Goal: Transaction & Acquisition: Purchase product/service

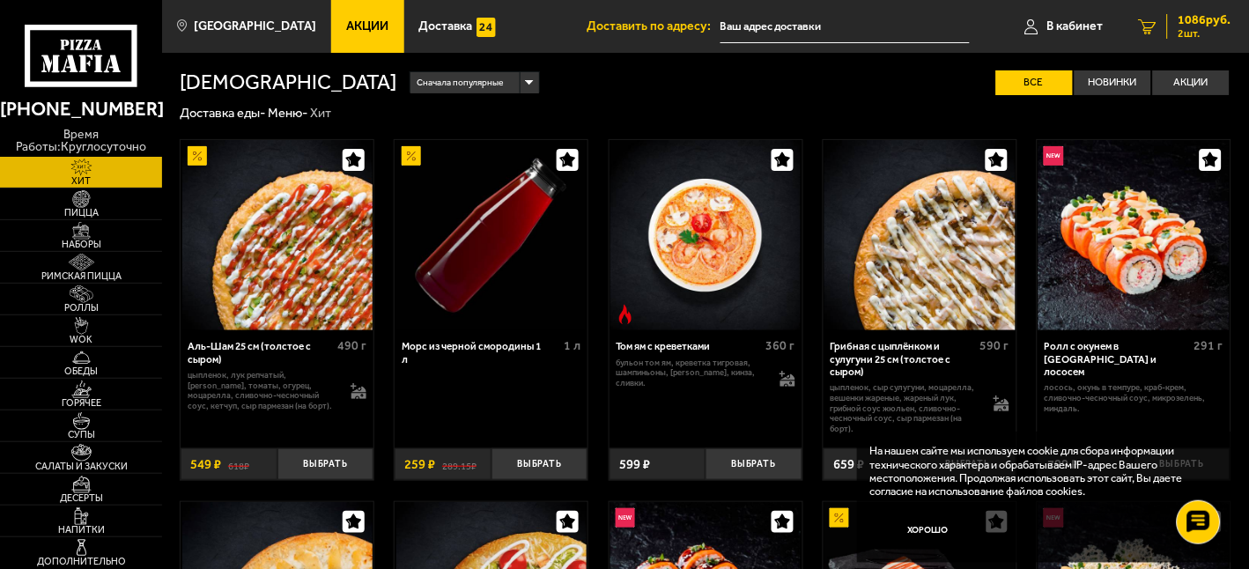
click at [1203, 24] on span "1086 руб." at bounding box center [1205, 20] width 53 height 12
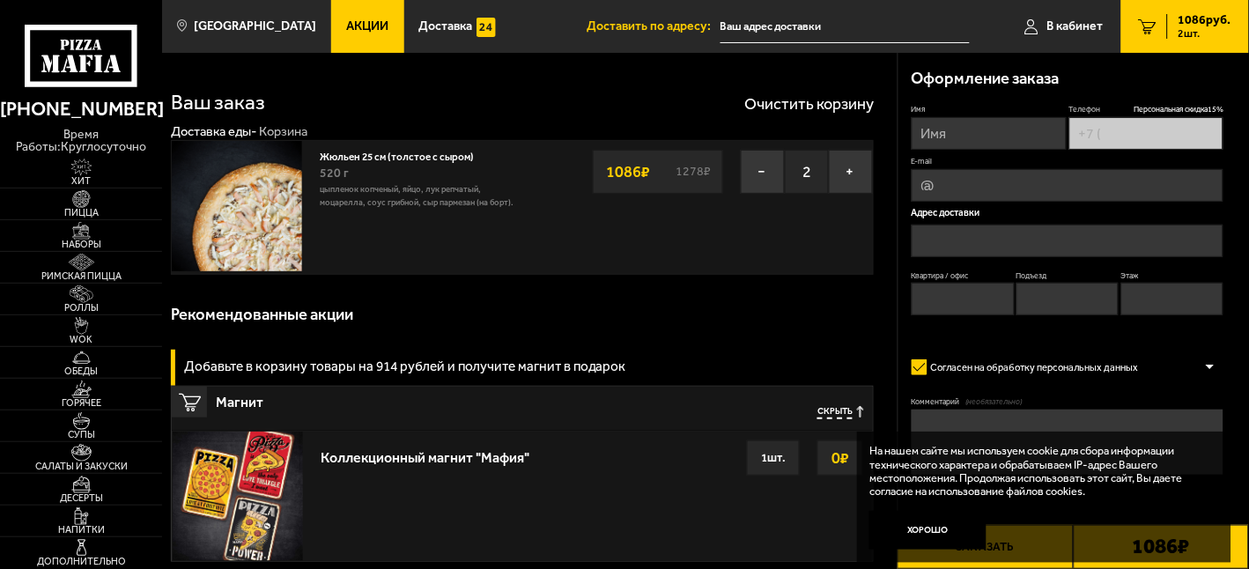
type input "[PHONE_NUMBER]"
type input "[STREET_ADDRESS]"
type input "669"
type input "19"
type input "7"
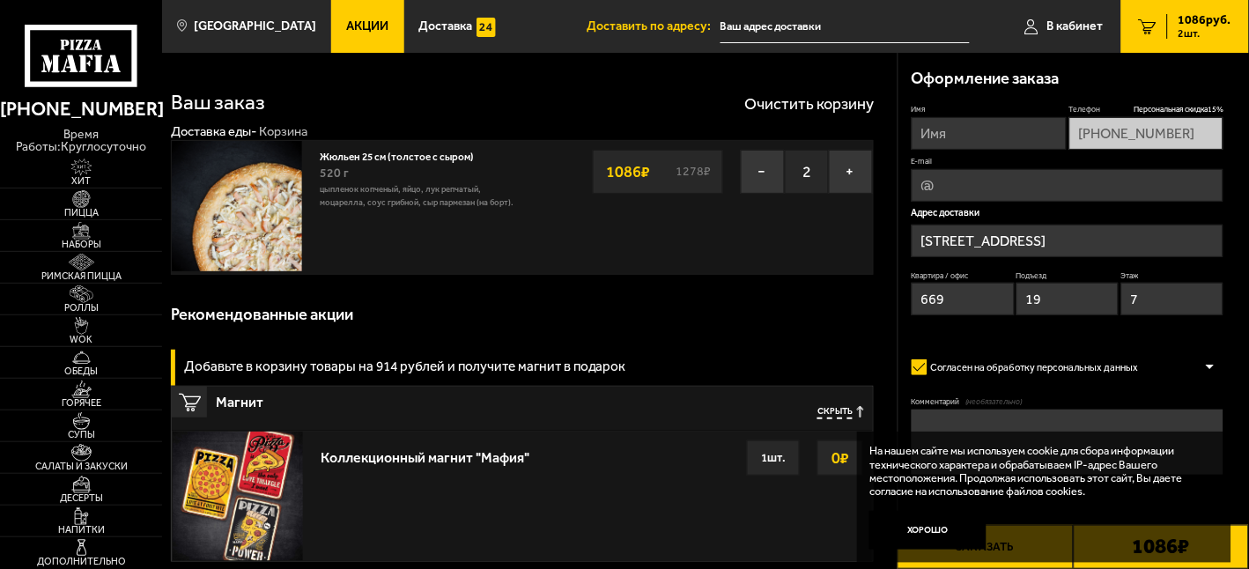
type input "[STREET_ADDRESS]"
click at [450, 160] on link "Жюльен 25 см (толстое с сыром)" at bounding box center [403, 155] width 167 height 16
click at [750, 174] on button "−" at bounding box center [763, 172] width 44 height 44
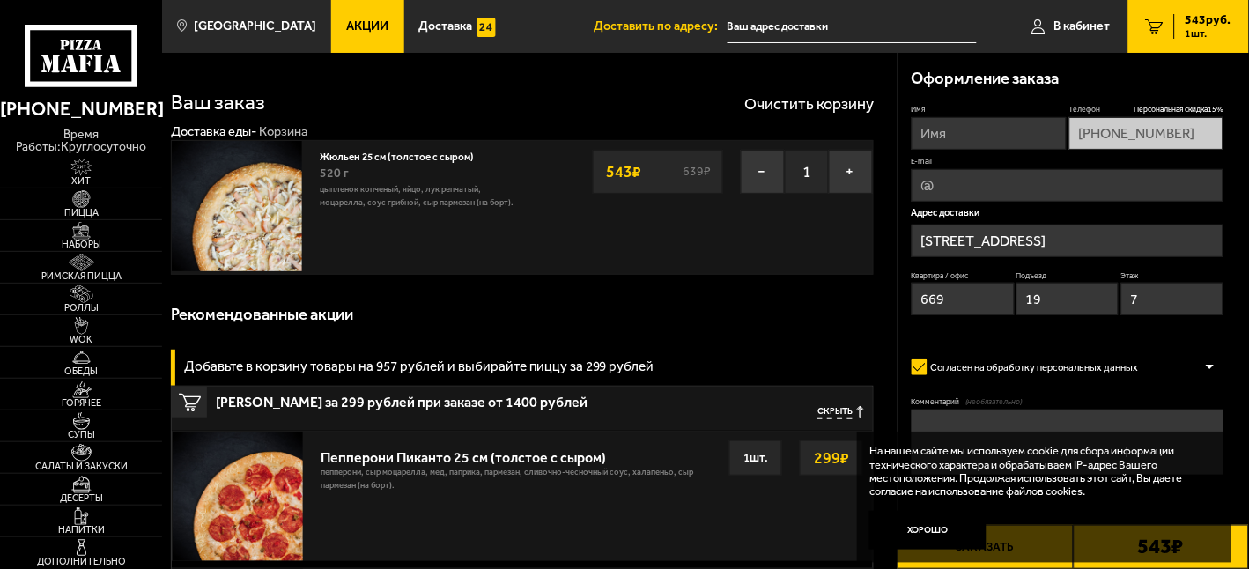
click at [234, 201] on img at bounding box center [237, 206] width 130 height 130
click at [276, 215] on img at bounding box center [237, 206] width 130 height 130
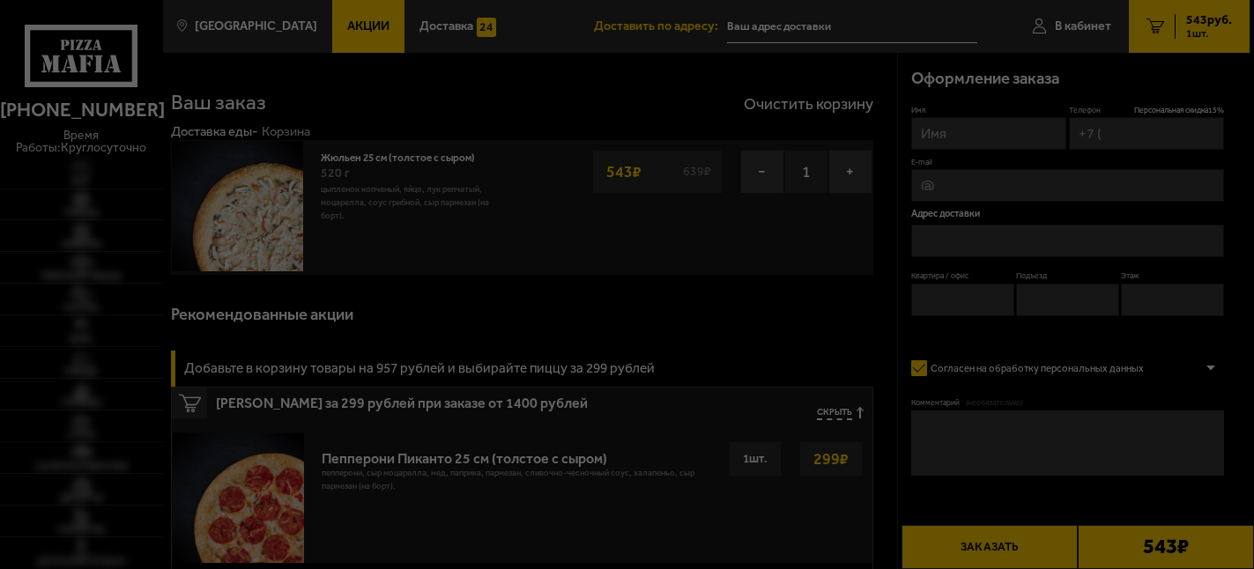
type input "[PHONE_NUMBER]"
type input "[STREET_ADDRESS]"
type input "669"
type input "19"
type input "7"
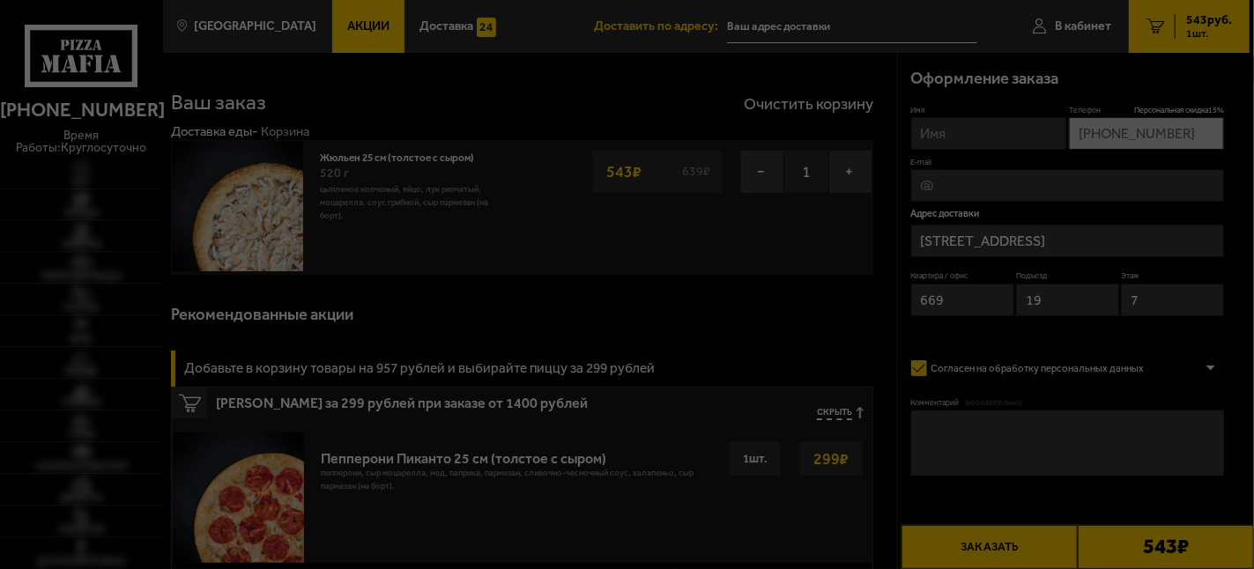
click at [468, 160] on div at bounding box center [627, 284] width 1254 height 569
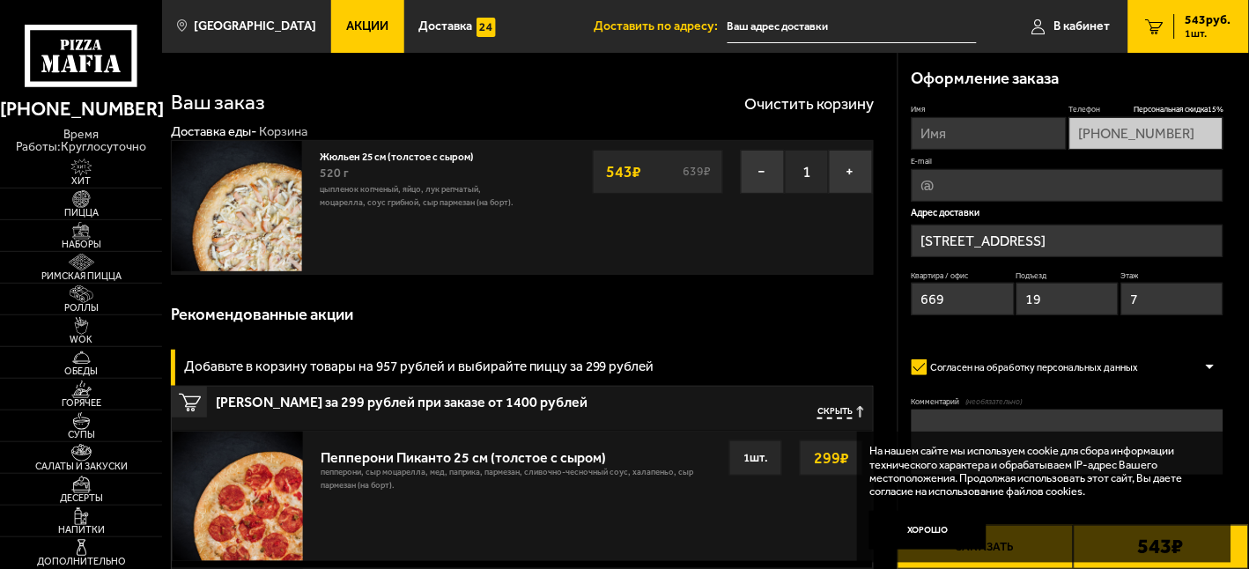
type input "[STREET_ADDRESS]"
click at [468, 157] on link "Жюльен 25 см (толстое с сыром)" at bounding box center [403, 155] width 167 height 16
click at [98, 210] on span "Пицца" at bounding box center [81, 213] width 162 height 10
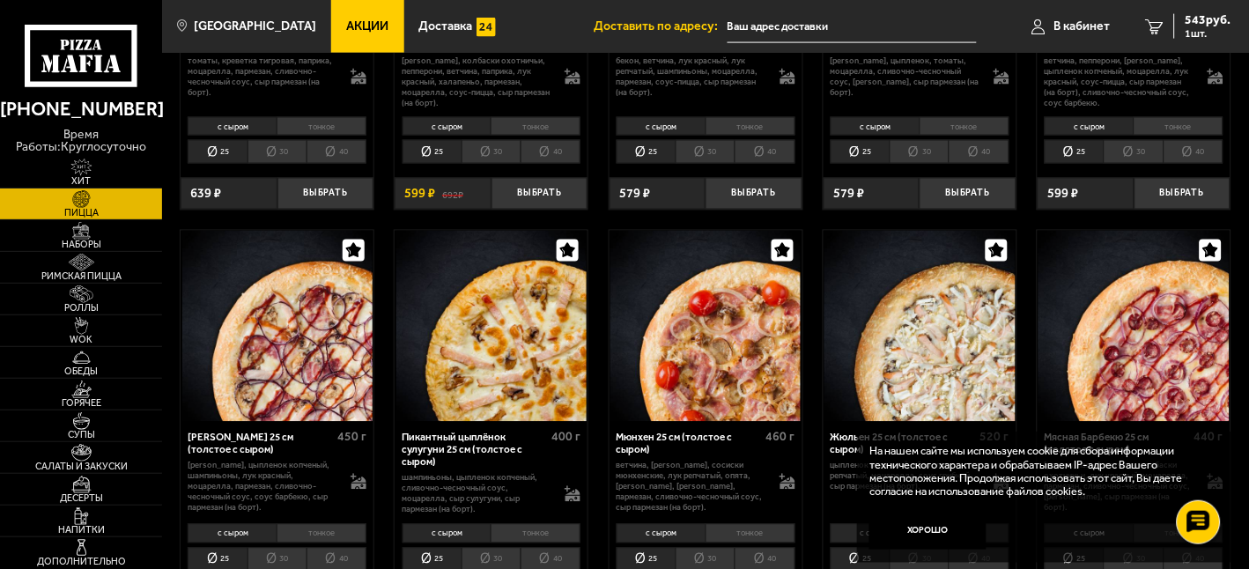
scroll to position [2251, 0]
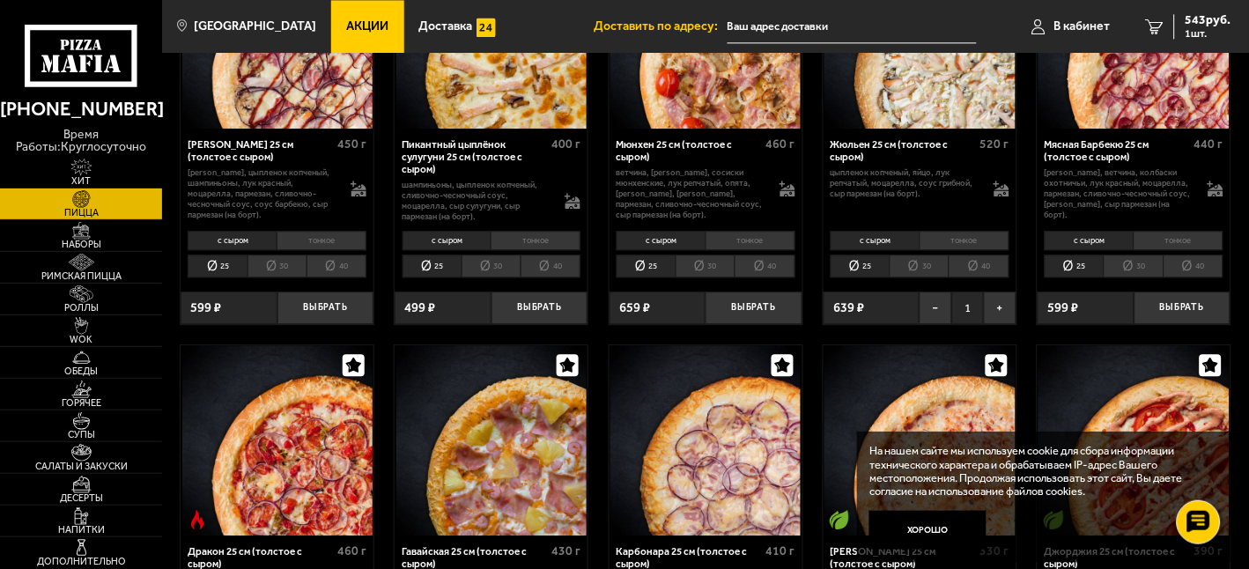
click at [928, 276] on li "30" at bounding box center [919, 267] width 59 height 24
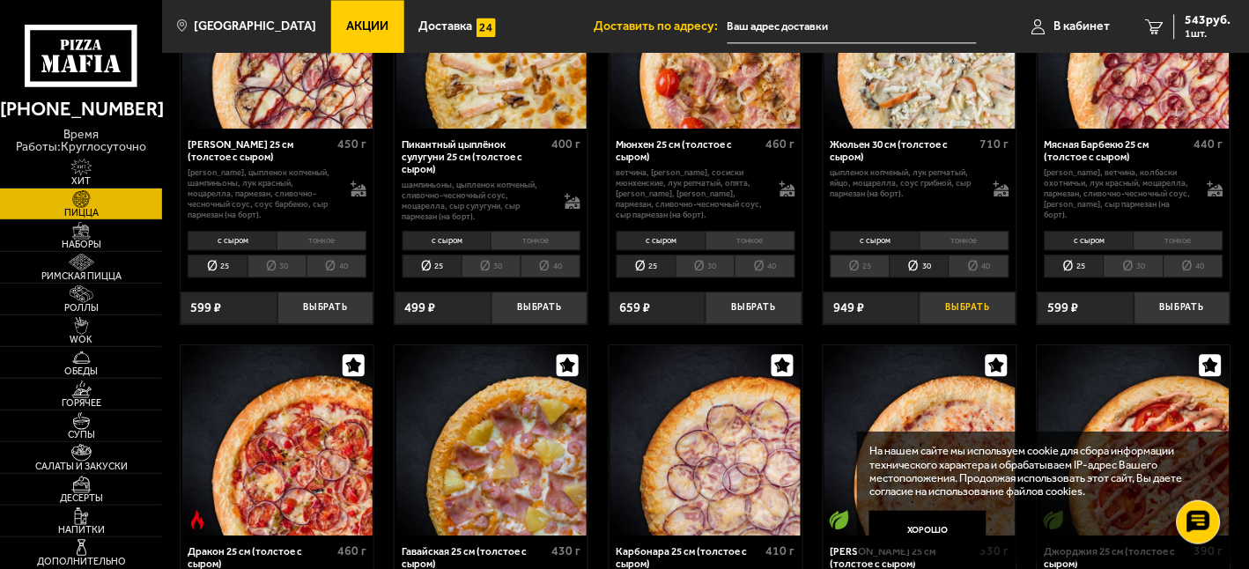
click at [982, 311] on button "Выбрать" at bounding box center [968, 308] width 97 height 32
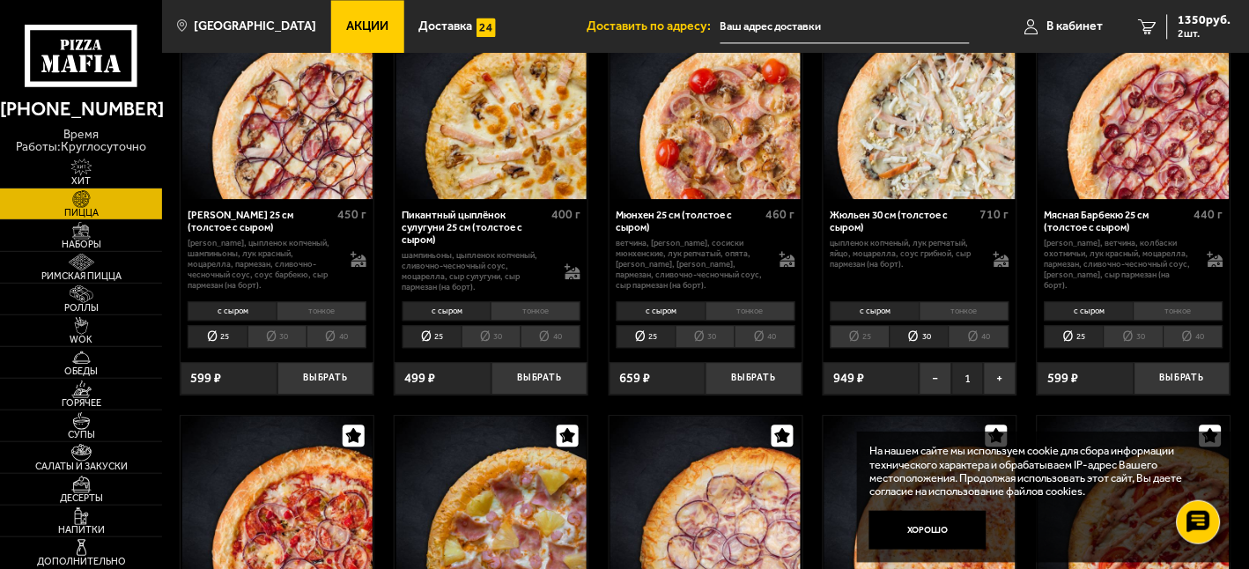
scroll to position [1958, 0]
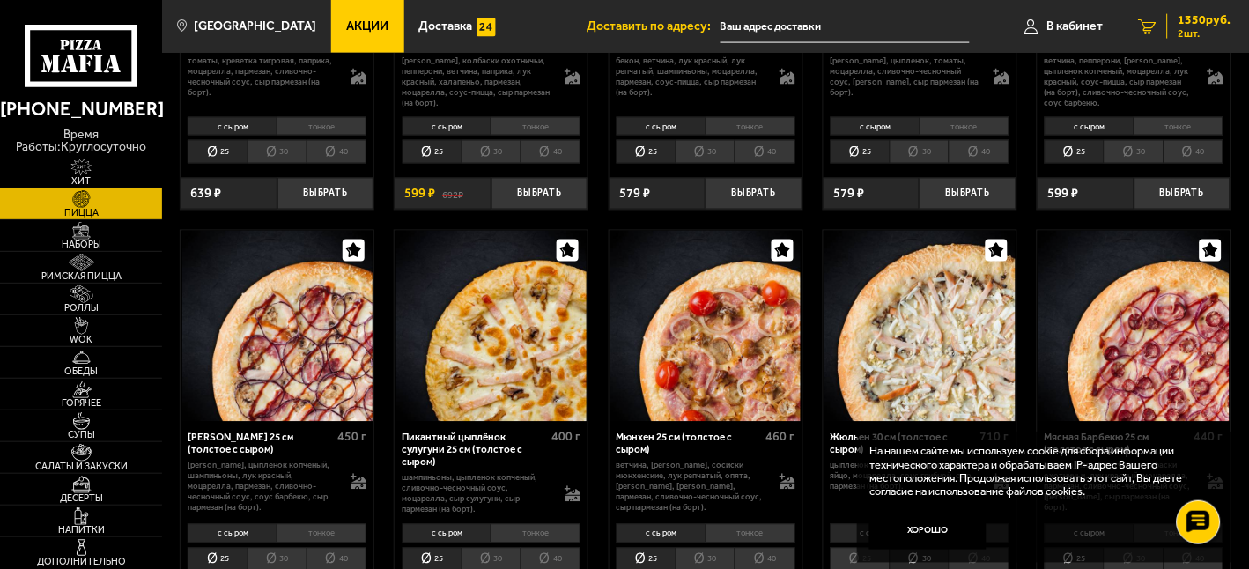
click at [1183, 24] on span "1350 руб." at bounding box center [1205, 20] width 53 height 12
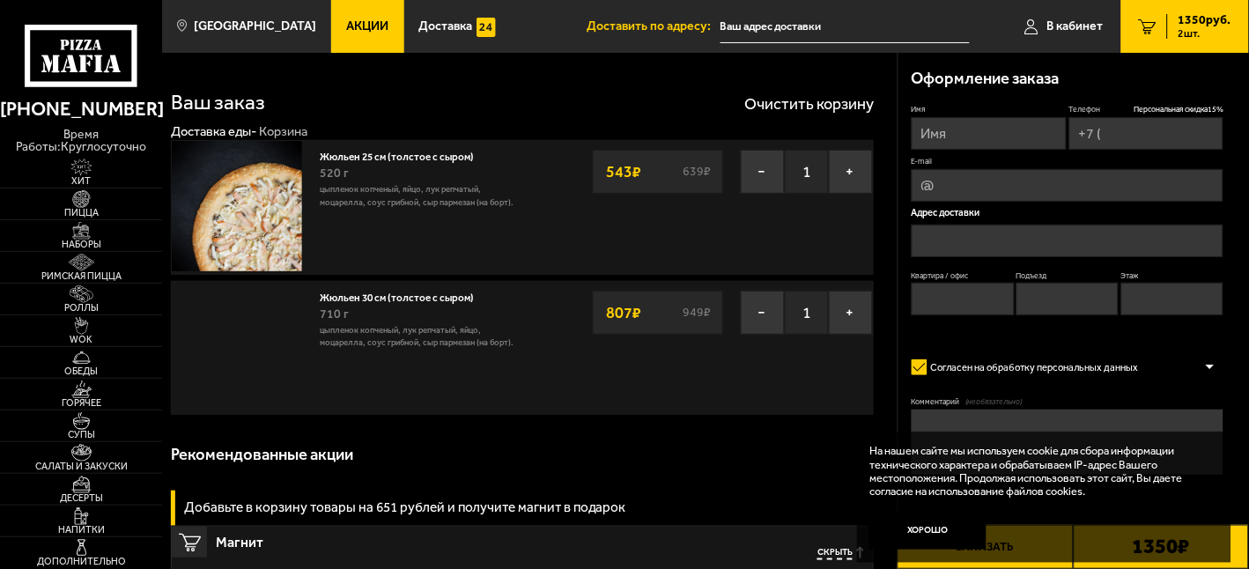
type input "[PHONE_NUMBER]"
type input "[STREET_ADDRESS]"
type input "669"
type input "19"
type input "7"
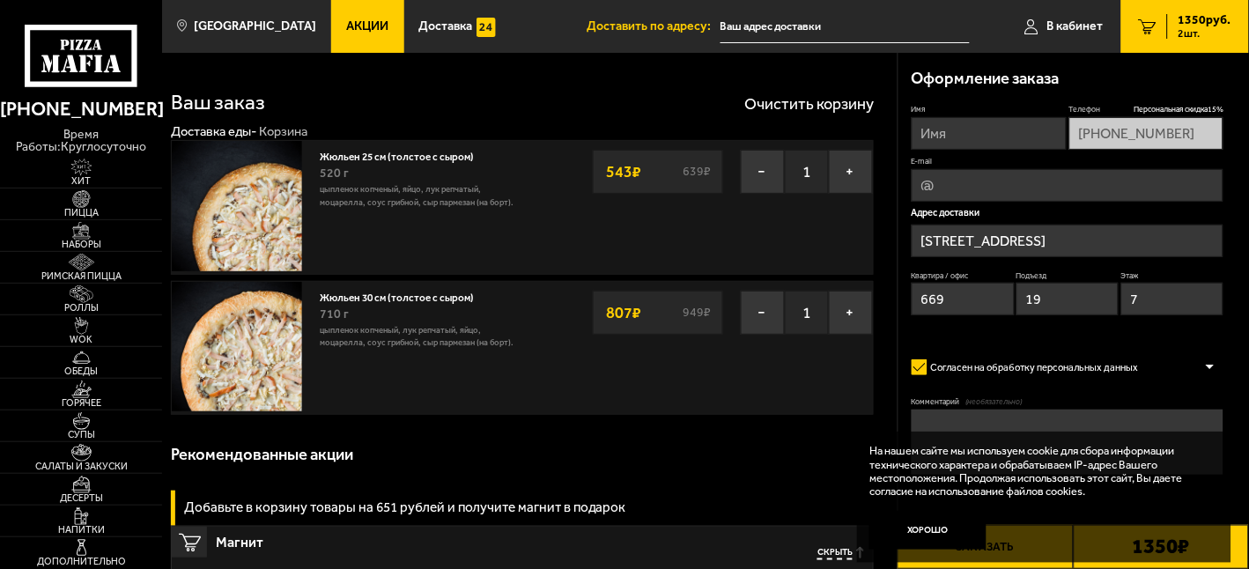
type input "[STREET_ADDRESS]"
click at [769, 176] on button "−" at bounding box center [763, 172] width 44 height 44
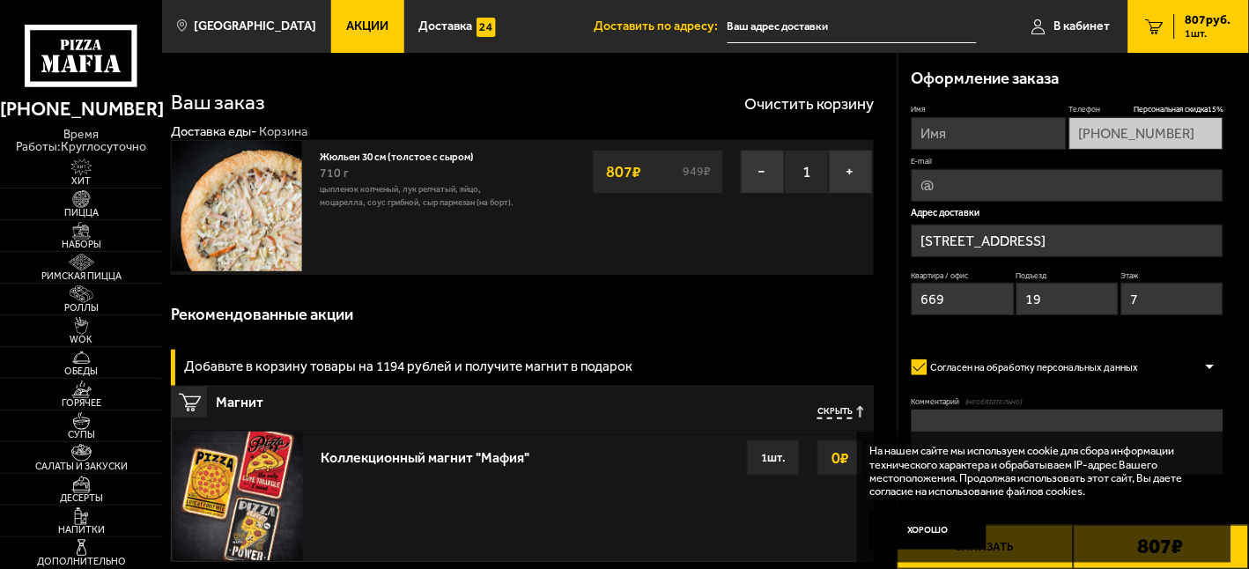
click at [1003, 130] on input "Имя" at bounding box center [989, 133] width 155 height 33
type input "покупатель"
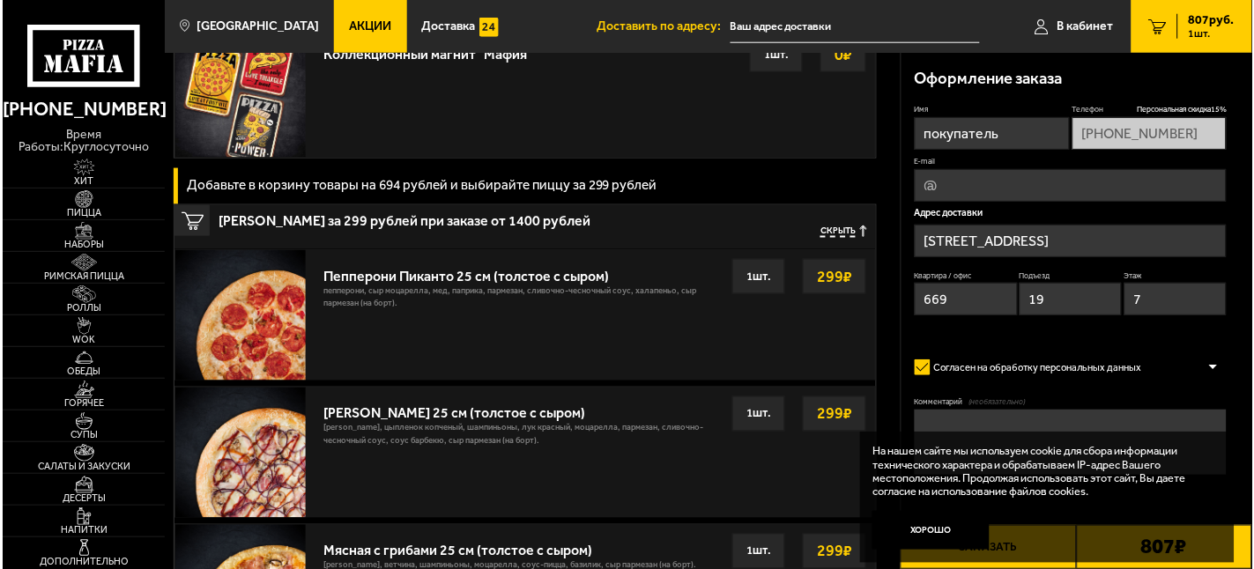
scroll to position [685, 0]
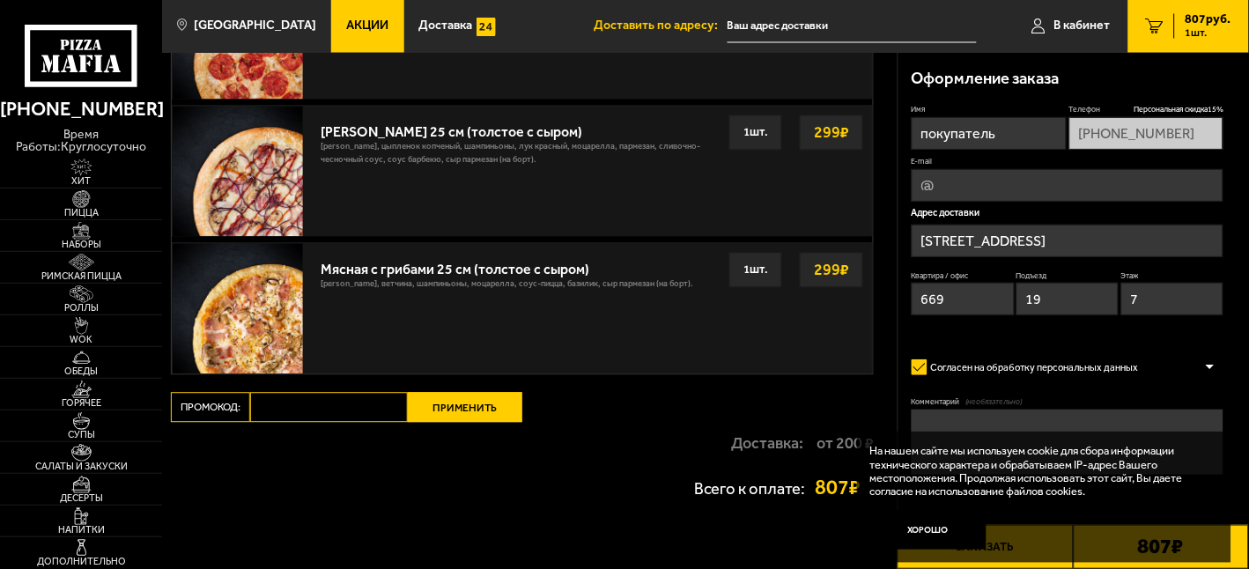
click at [1042, 567] on button "Заказать" at bounding box center [985, 547] width 175 height 44
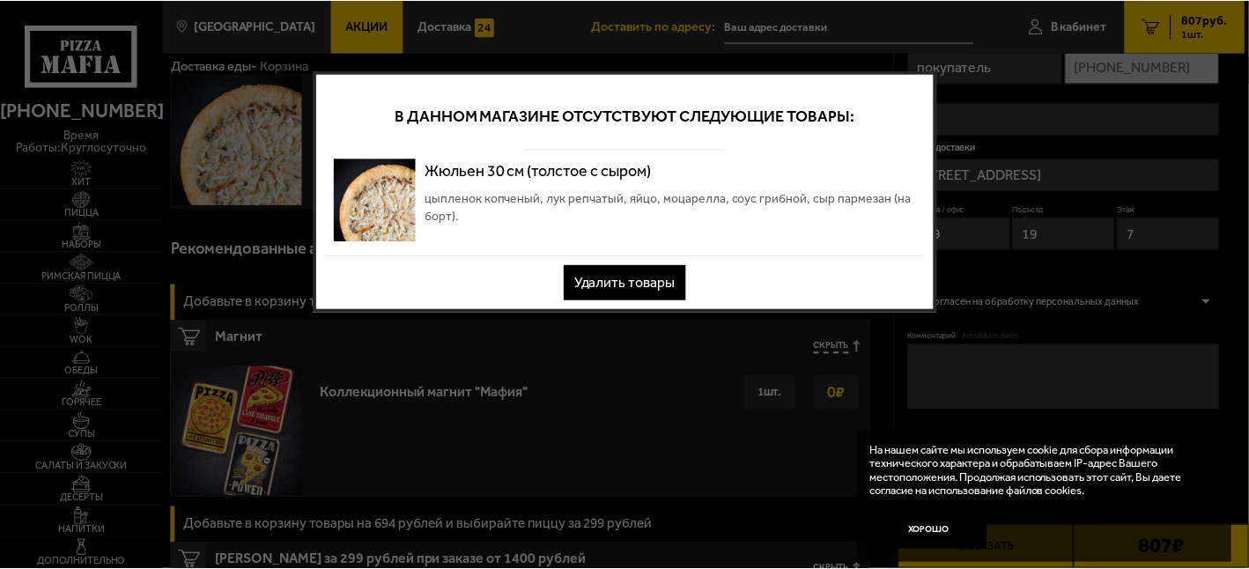
scroll to position [0, 0]
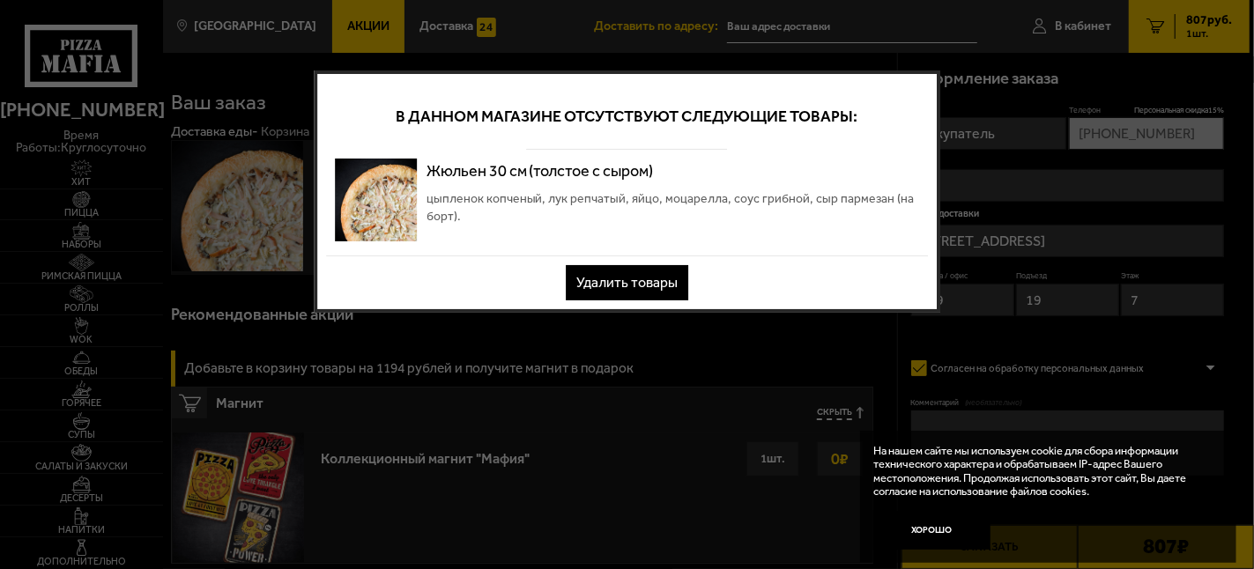
click at [647, 273] on button "Удалить товары" at bounding box center [627, 282] width 122 height 35
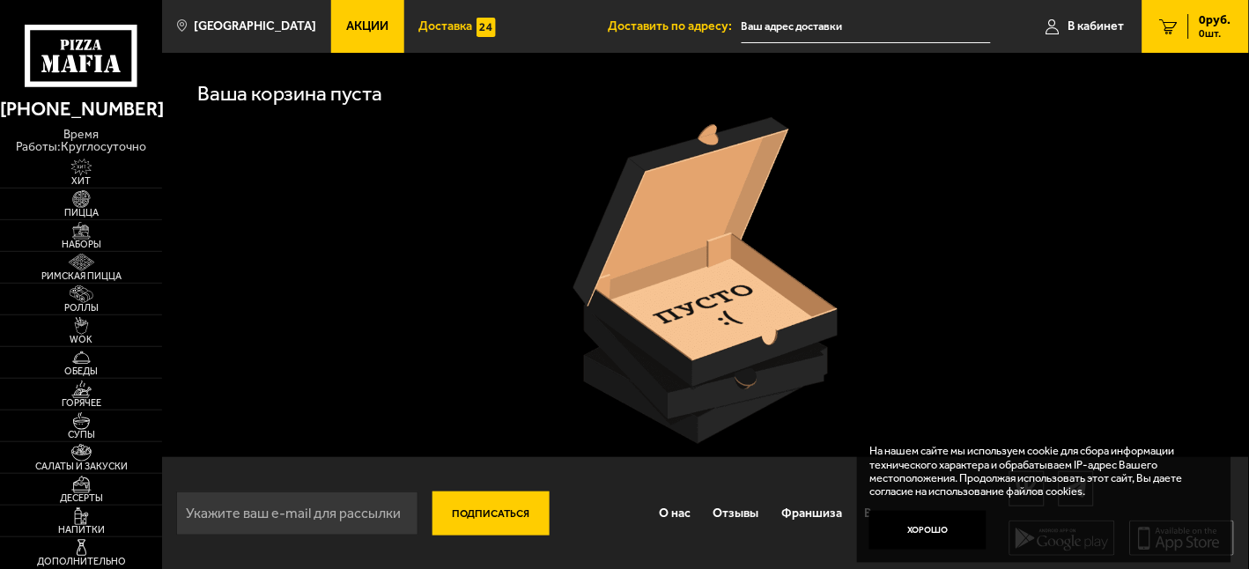
click at [450, 26] on span "Доставка" at bounding box center [446, 26] width 54 height 12
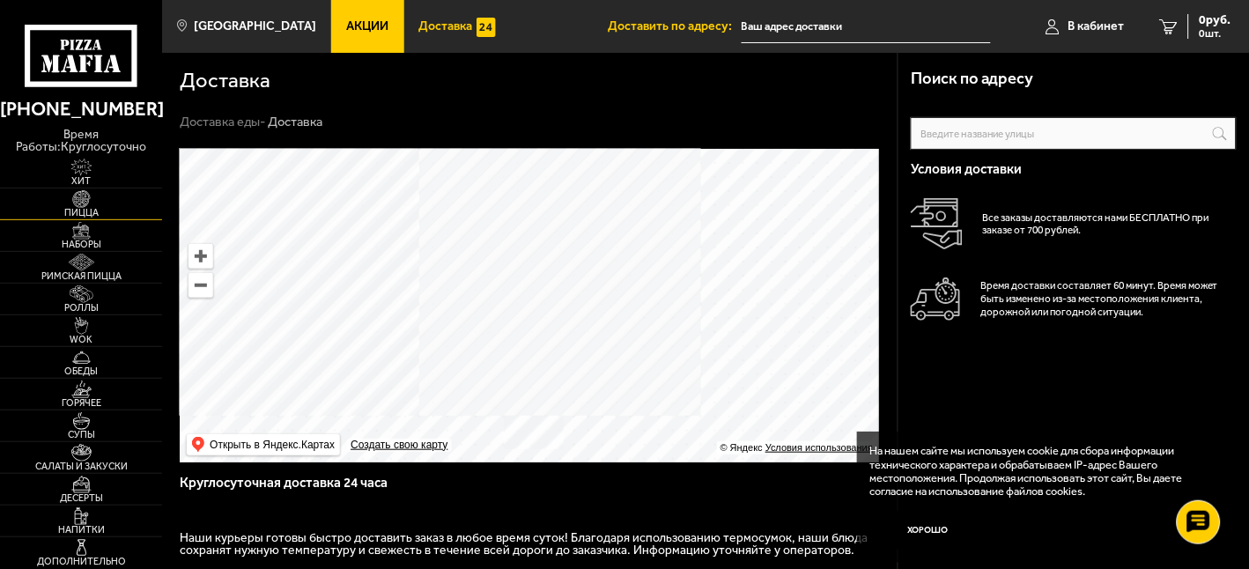
click at [98, 209] on span "Пицца" at bounding box center [81, 213] width 162 height 10
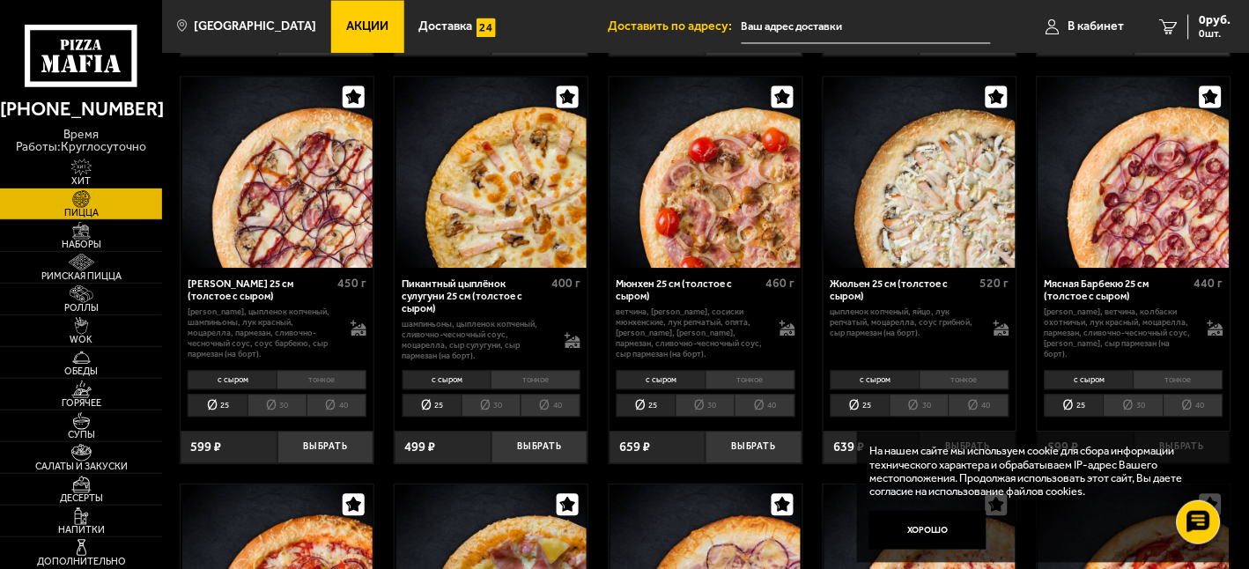
scroll to position [2153, 0]
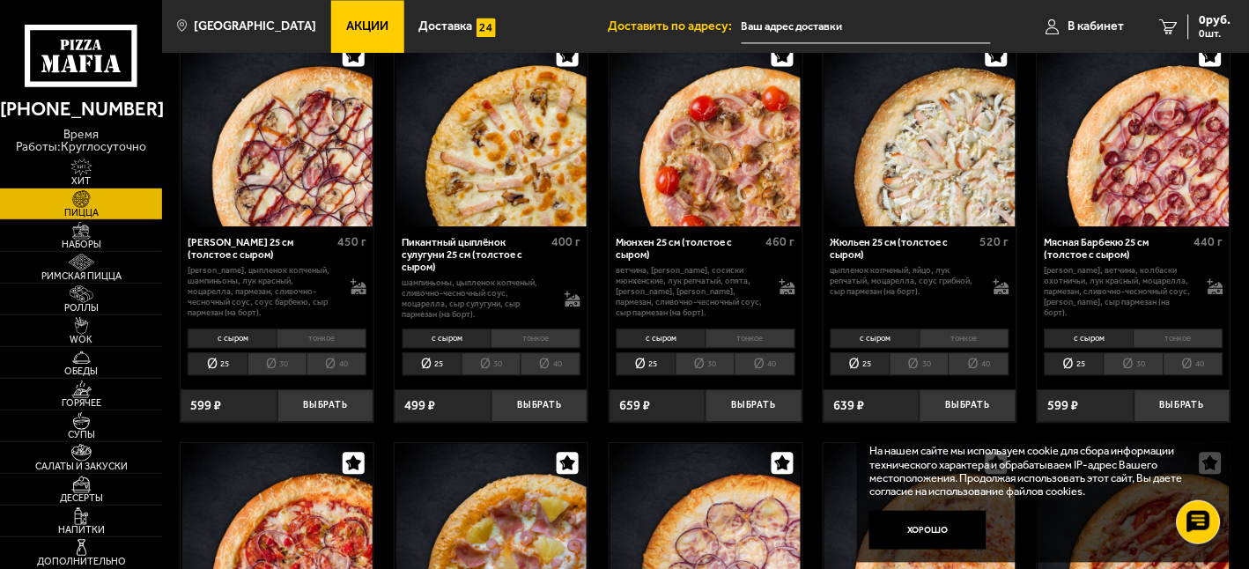
click at [931, 370] on li "30" at bounding box center [919, 364] width 59 height 24
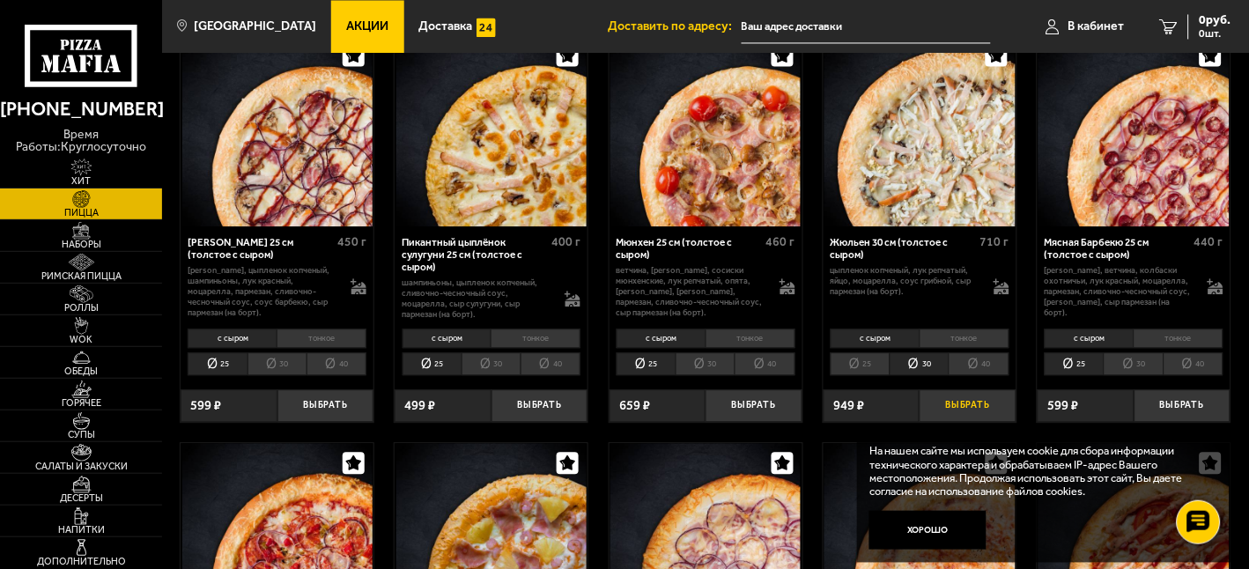
click at [978, 408] on button "Выбрать" at bounding box center [968, 405] width 97 height 32
click at [1203, 23] on span "807 руб." at bounding box center [1209, 20] width 46 height 12
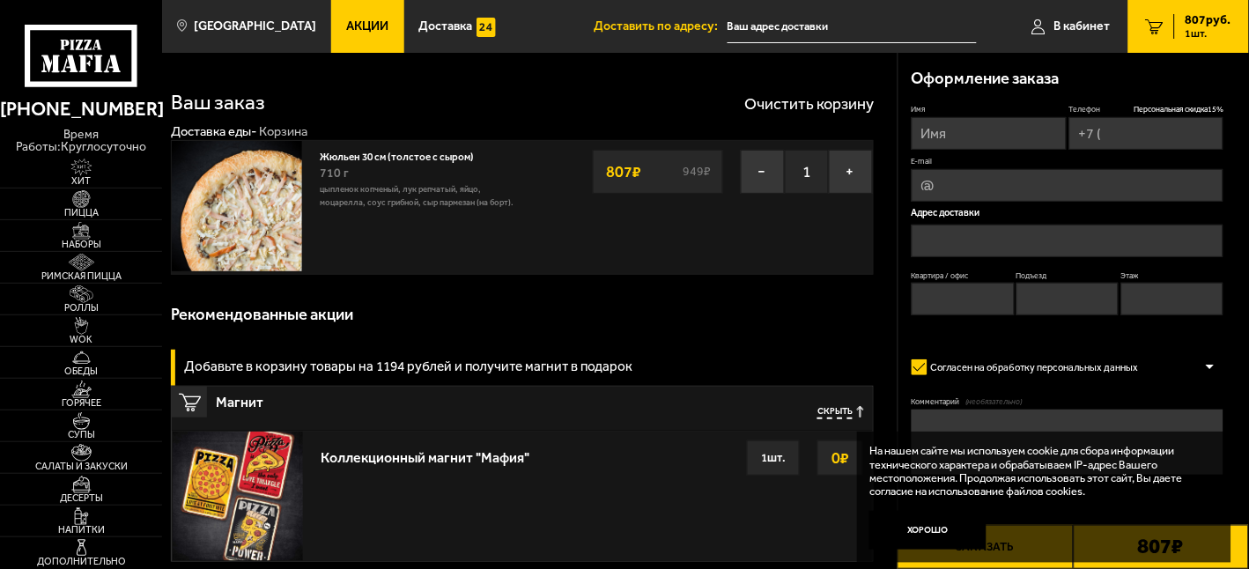
type input "[PHONE_NUMBER]"
type input "[STREET_ADDRESS]"
type input "669"
type input "19"
type input "7"
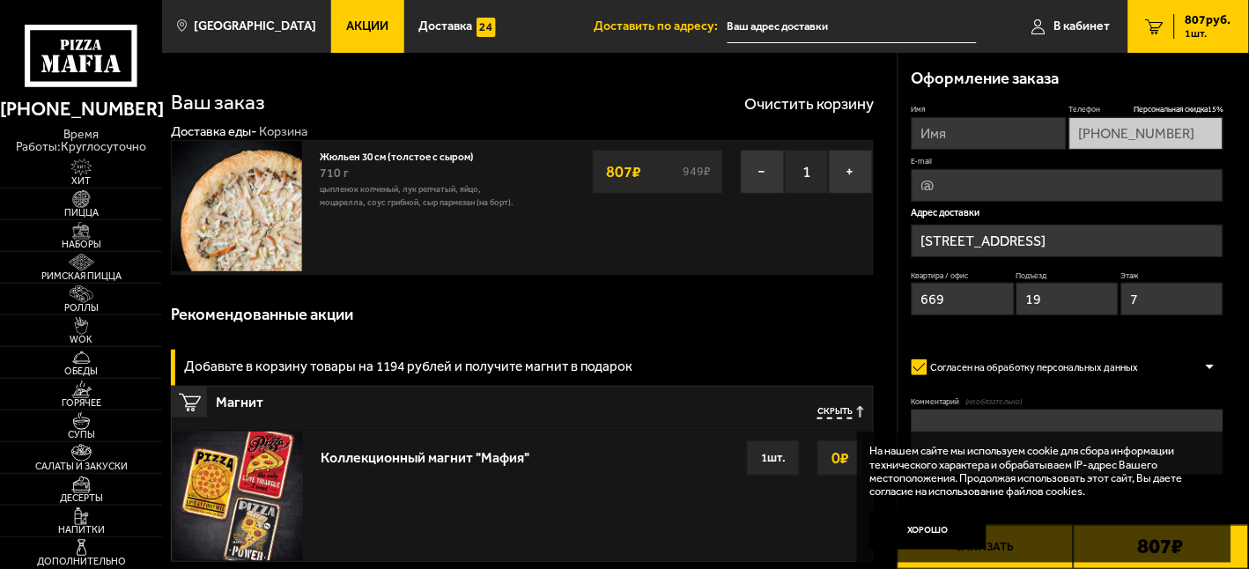
type input "[STREET_ADDRESS]"
click at [980, 117] on input "Имя" at bounding box center [989, 133] width 155 height 33
type input "покупатель"
click at [1119, 218] on p "Адрес доставки" at bounding box center [1068, 213] width 313 height 10
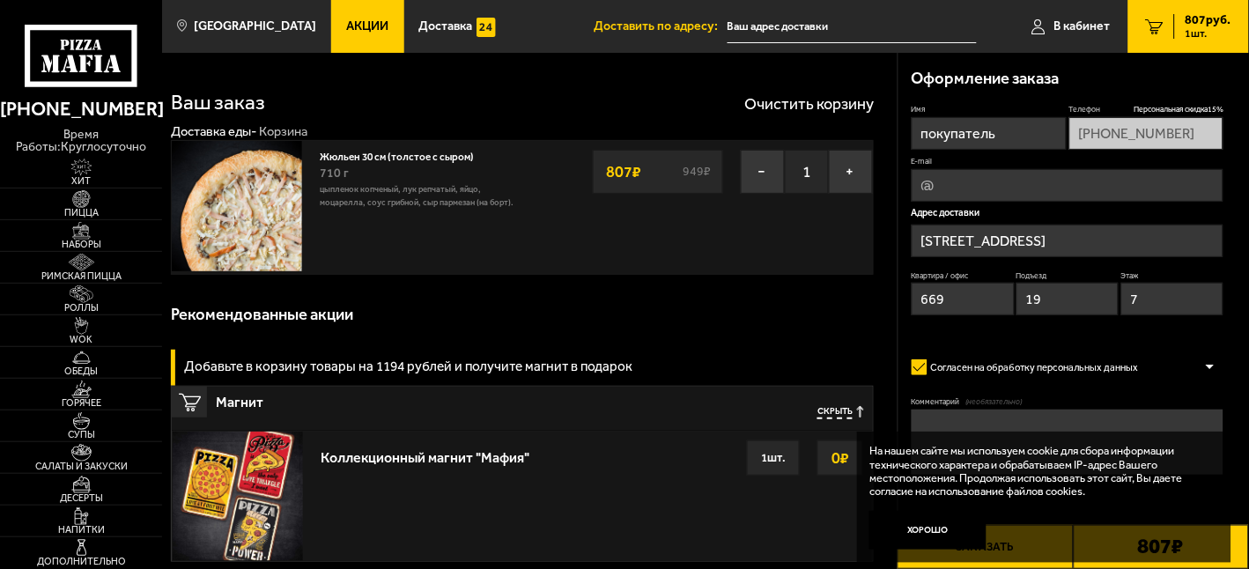
click at [1119, 196] on input "E-mail" at bounding box center [1068, 185] width 313 height 33
type input "redfox1415@yandex.ru"
click at [1106, 216] on p "Адрес доставки" at bounding box center [1068, 213] width 313 height 10
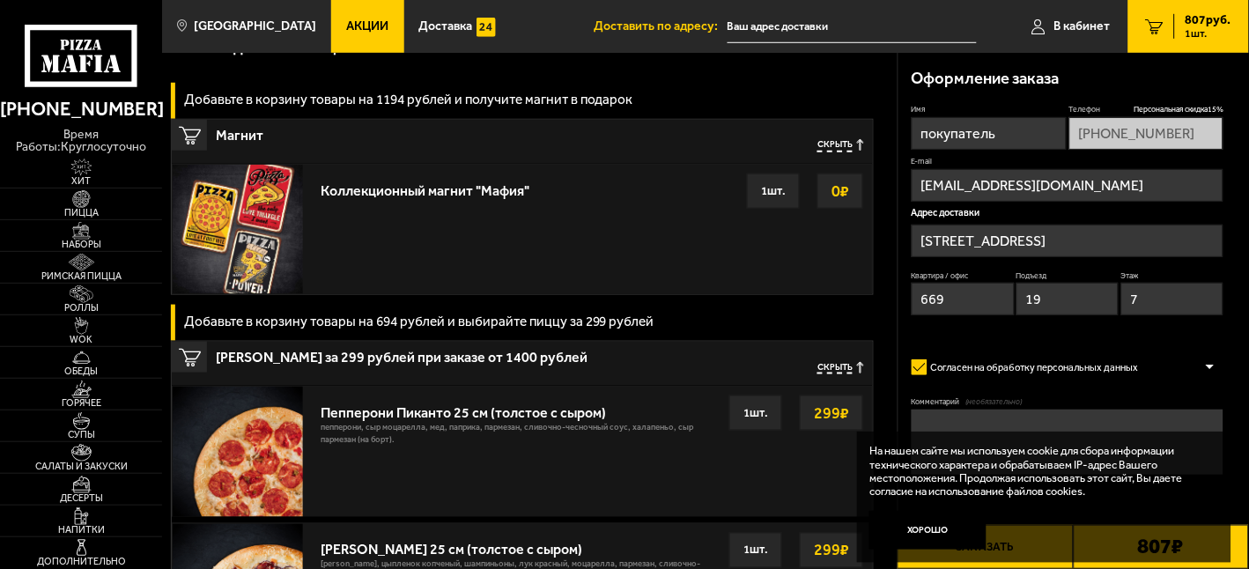
scroll to position [293, 0]
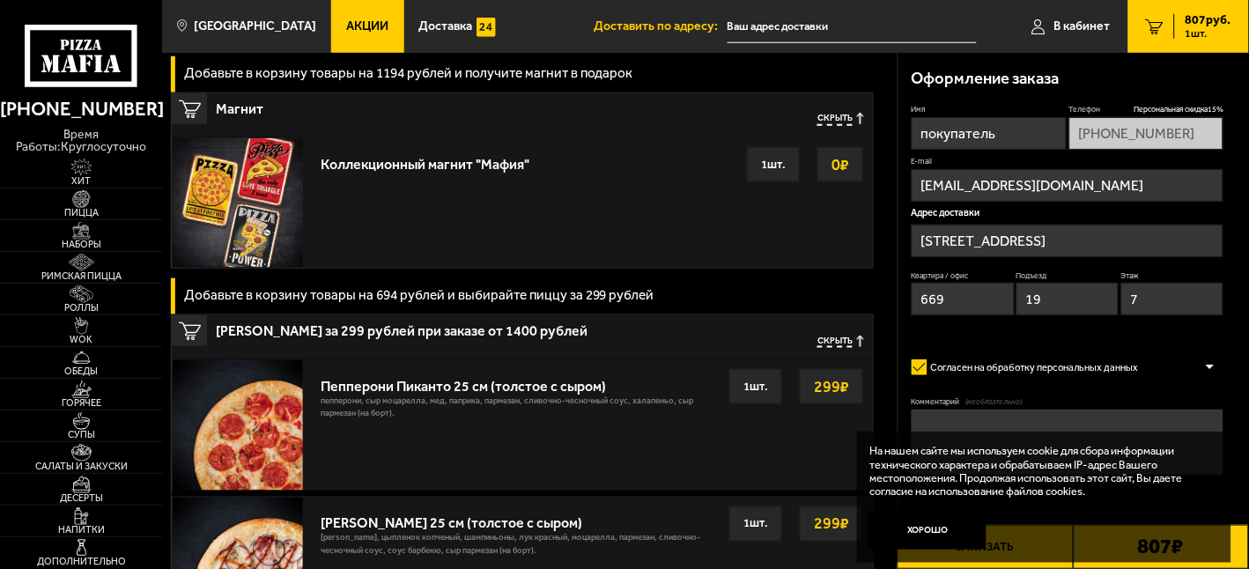
click at [1203, 365] on div at bounding box center [1210, 367] width 26 height 13
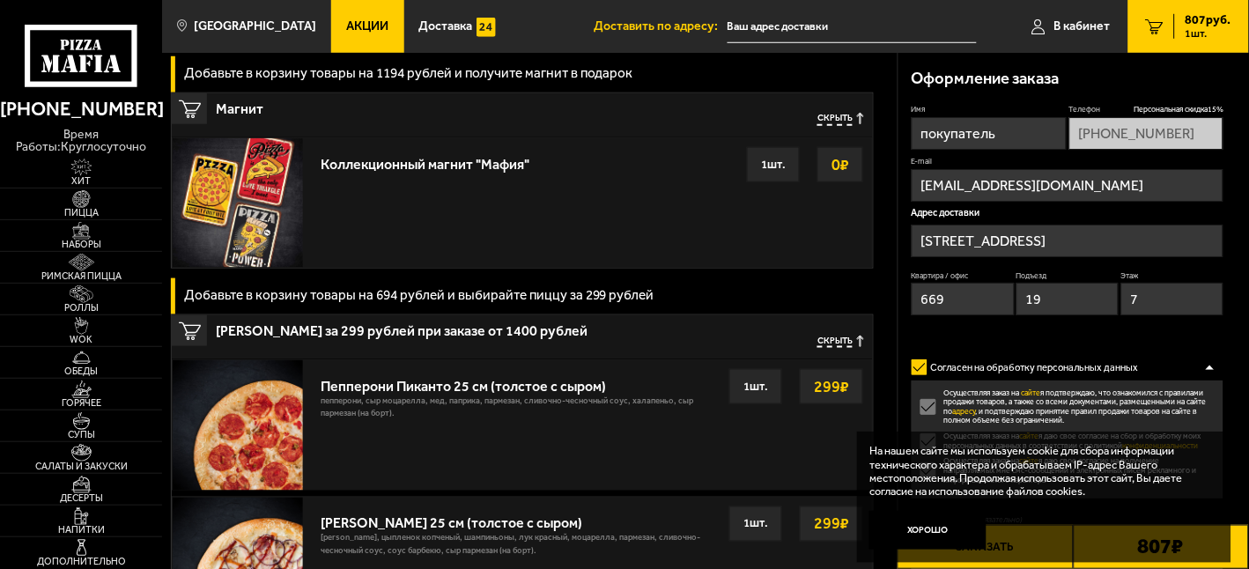
click at [1203, 365] on div at bounding box center [1210, 367] width 26 height 13
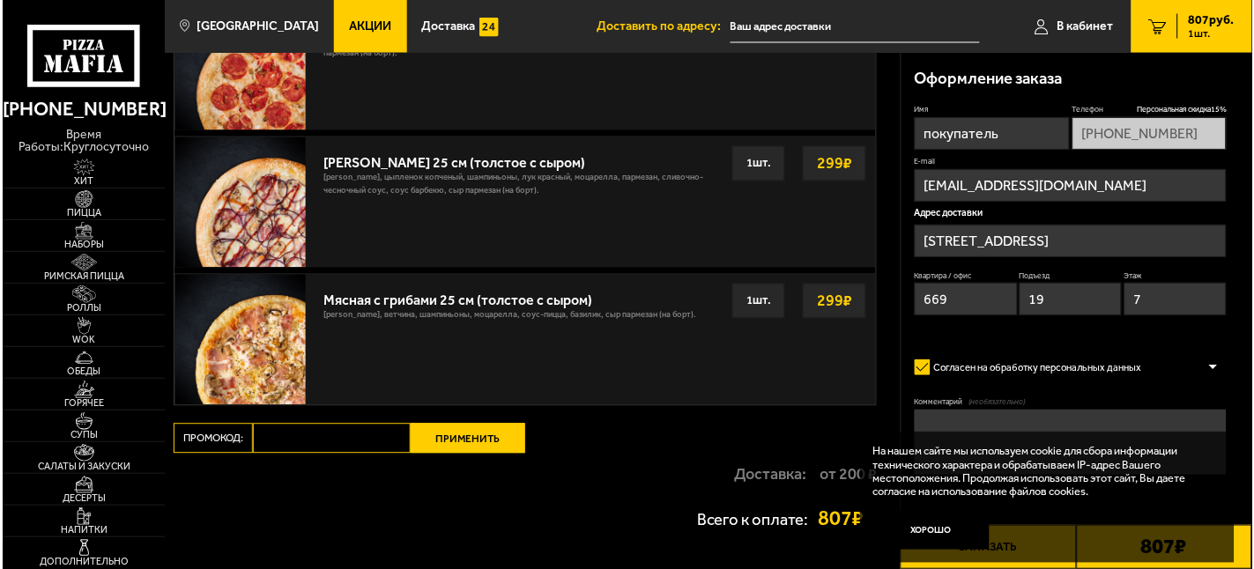
scroll to position [685, 0]
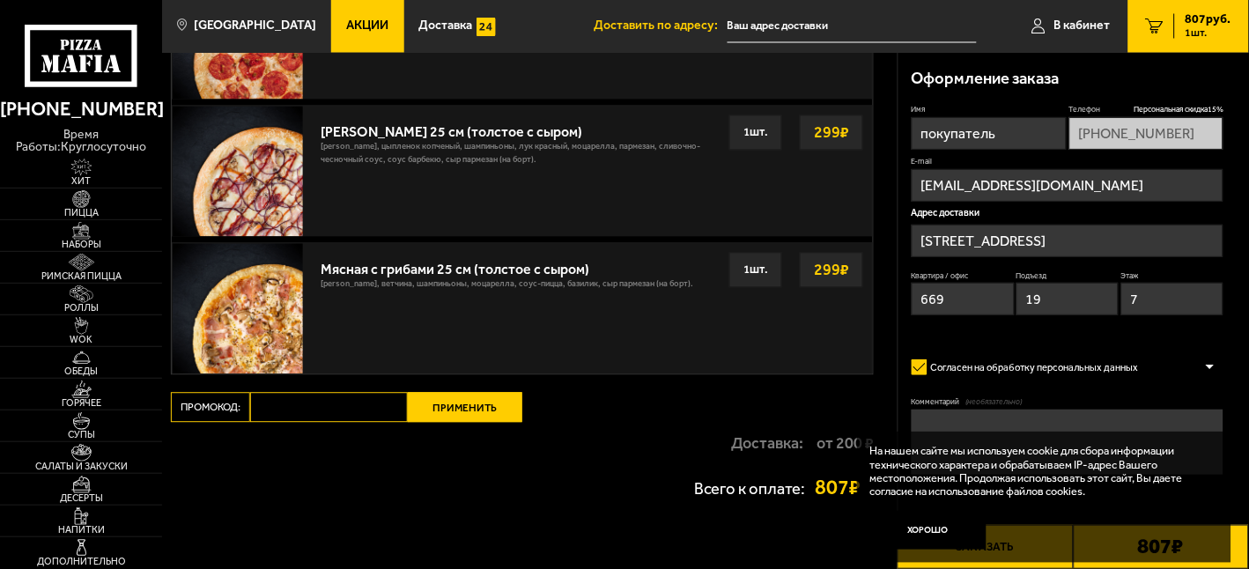
click at [1007, 566] on button "Заказать" at bounding box center [985, 547] width 175 height 44
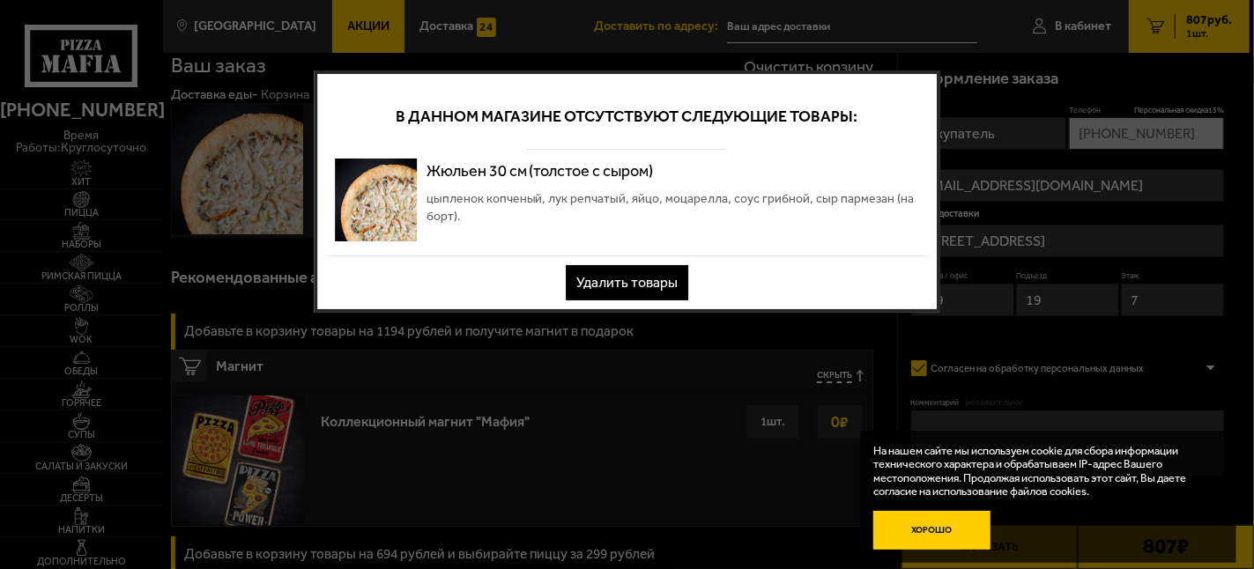
scroll to position [0, 0]
